Goal: Information Seeking & Learning: Learn about a topic

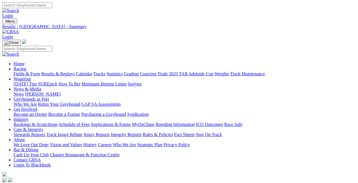
type input "Today, 8 Sep 2025"
